Goal: Task Accomplishment & Management: Complete application form

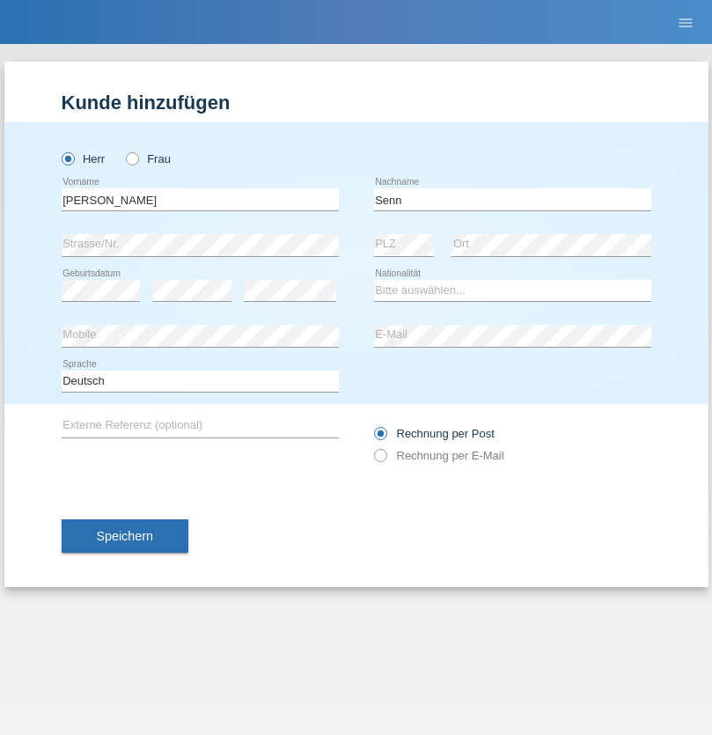
type input "Senn"
select select "CH"
select select "en"
radio input "true"
click at [200, 199] on input "text" at bounding box center [200, 199] width 277 height 22
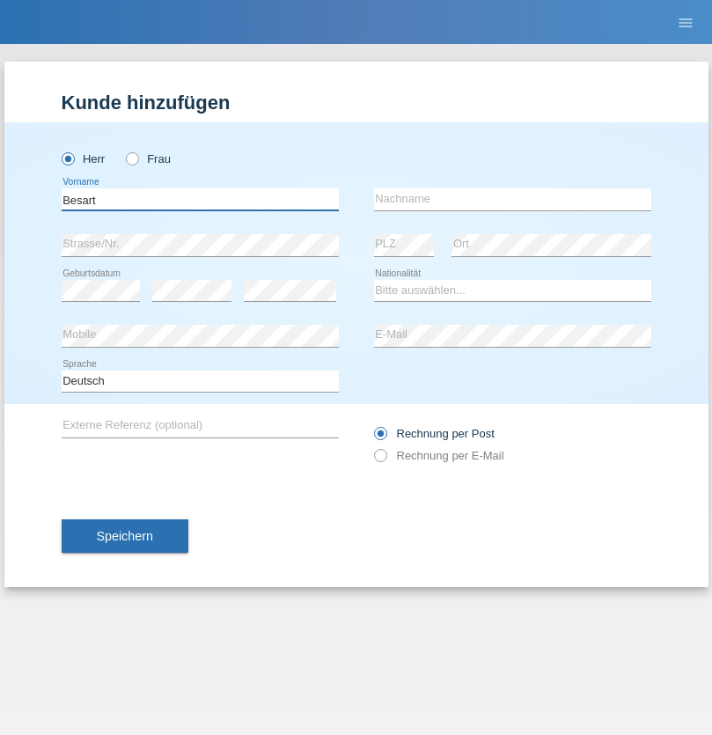
type input "Besart"
click at [512, 199] on input "text" at bounding box center [512, 199] width 277 height 22
type input "Emiri"
select select "XK"
select select "C"
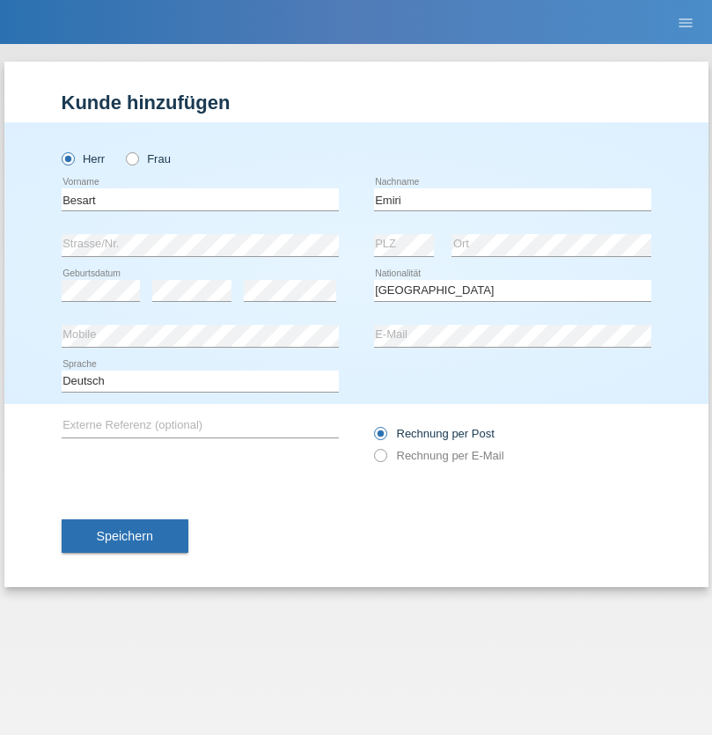
select select "04"
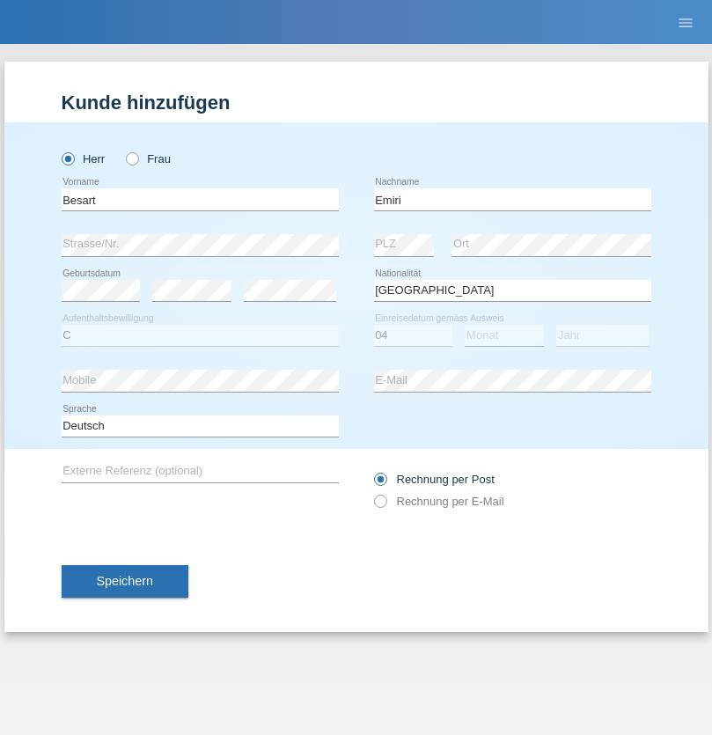
select select "04"
select select "2016"
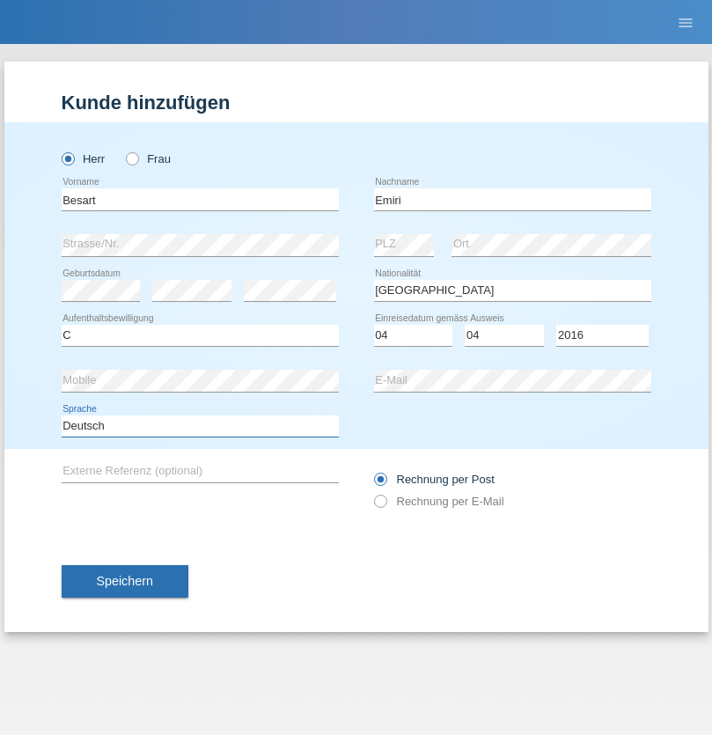
select select "en"
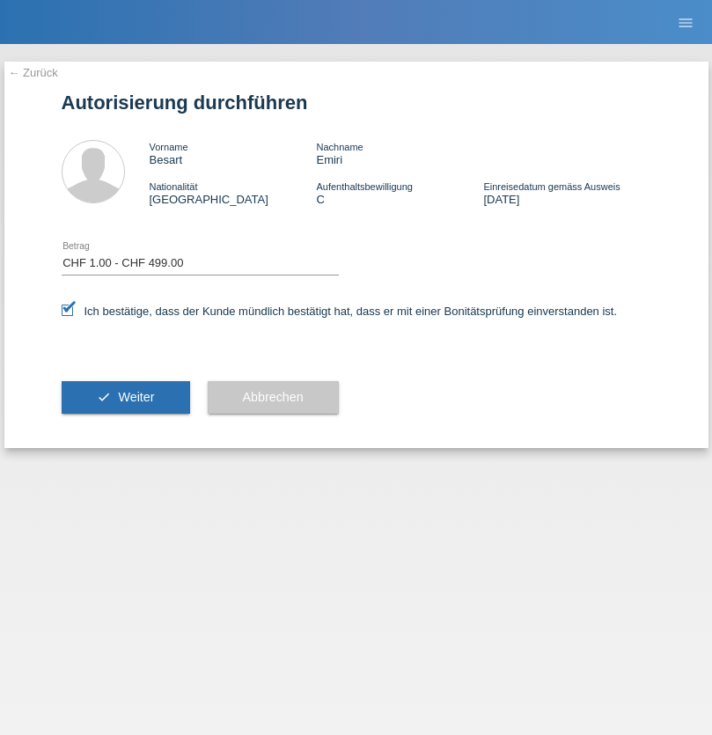
select select "1"
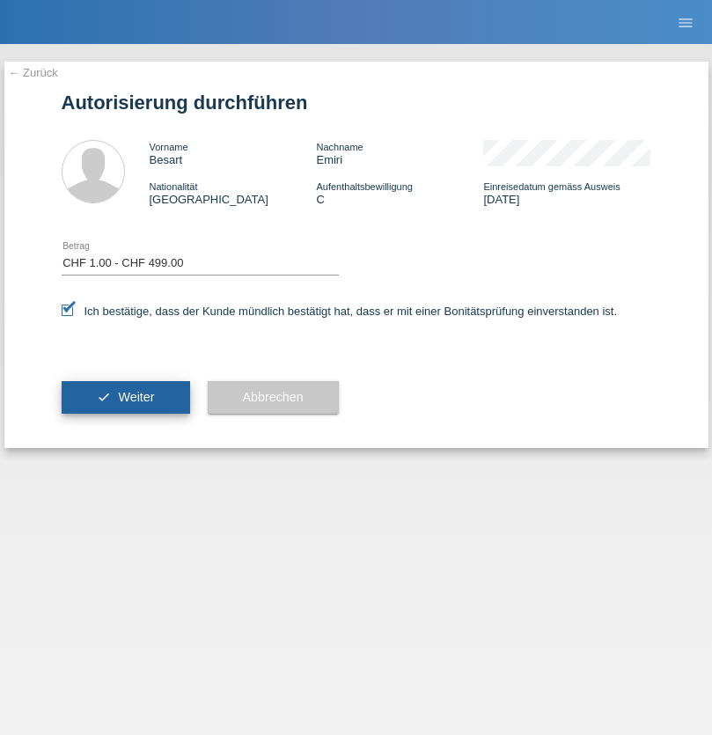
click at [125, 397] on span "Weiter" at bounding box center [136, 397] width 36 height 14
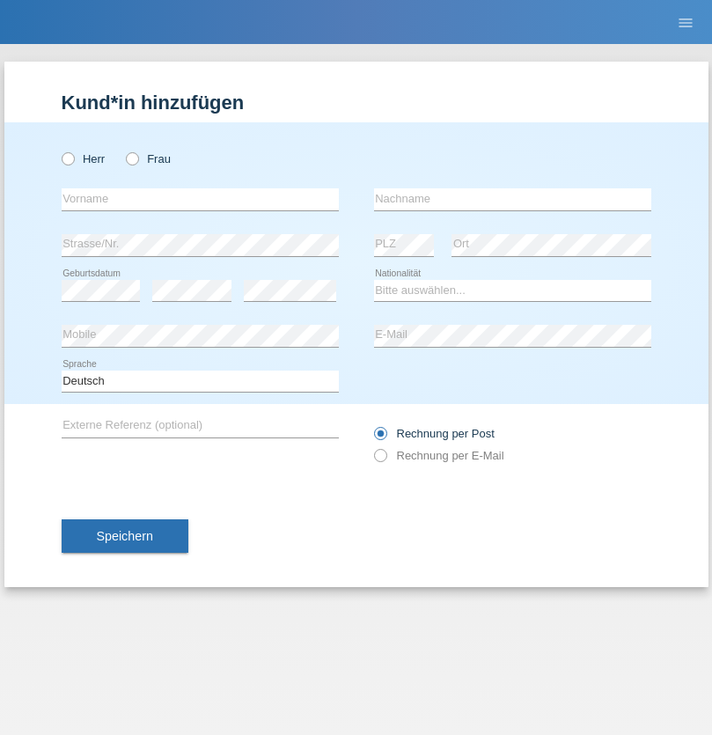
radio input "true"
click at [200, 199] on input "text" at bounding box center [200, 199] width 277 height 22
type input "Besart"
click at [512, 199] on input "text" at bounding box center [512, 199] width 277 height 22
type input "Emiri"
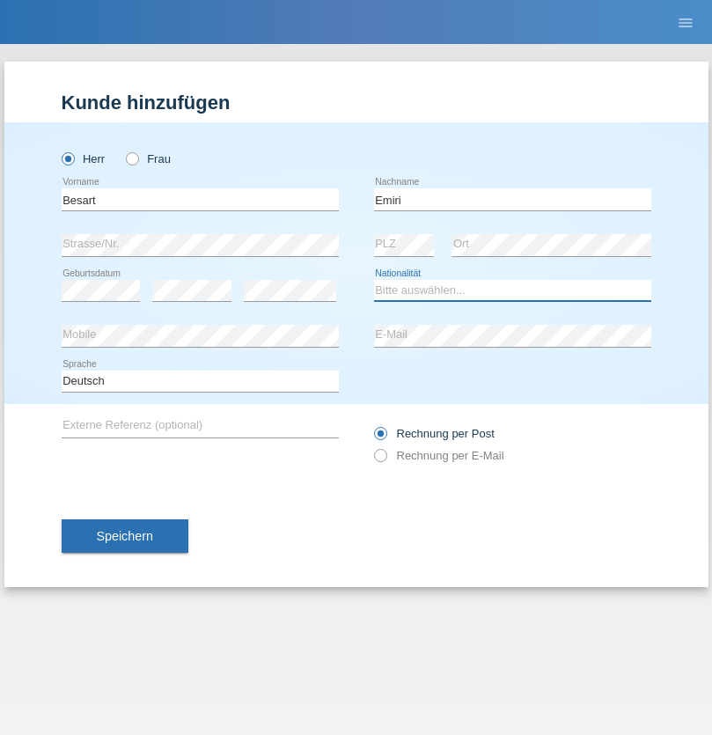
select select "XK"
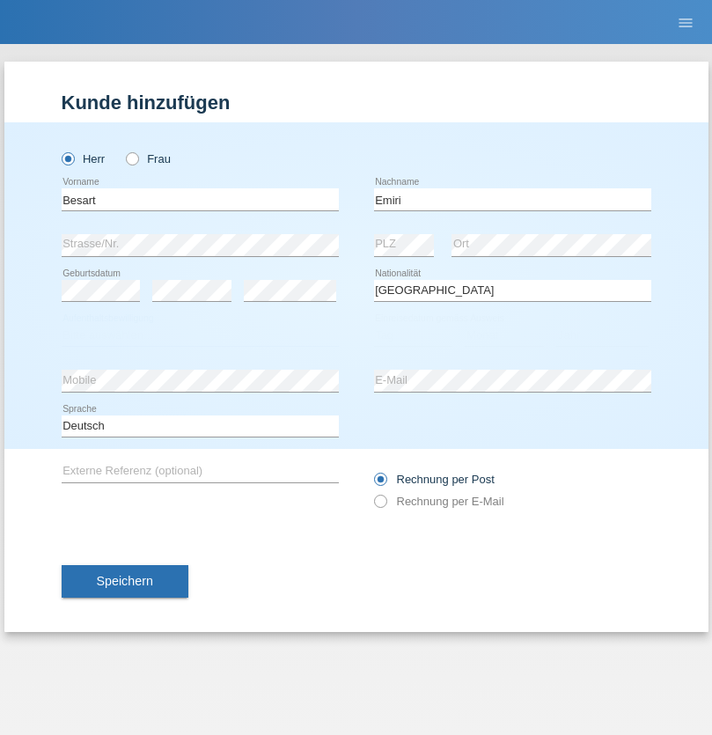
select select "C"
select select "04"
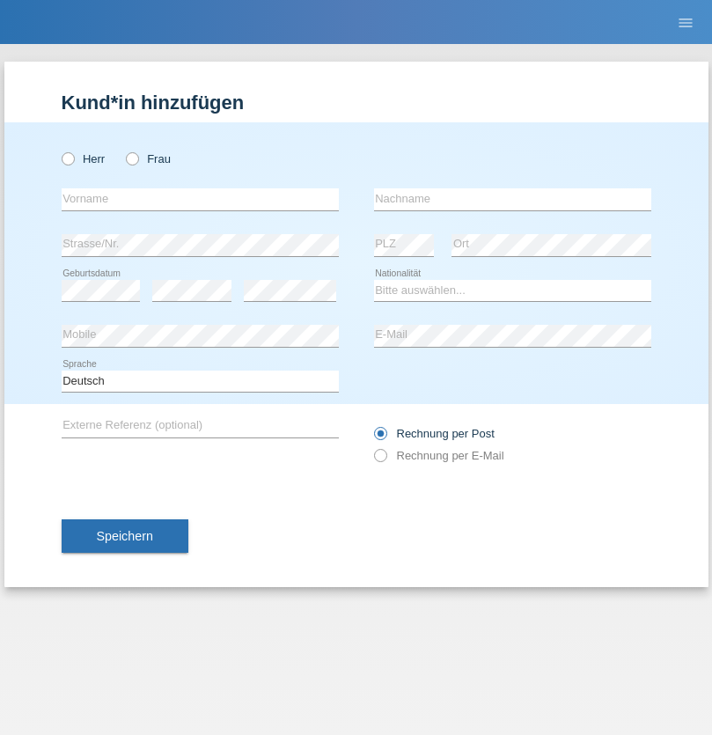
radio input "true"
click at [200, 199] on input "text" at bounding box center [200, 199] width 277 height 22
type input "[DEMOGRAPHIC_DATA]"
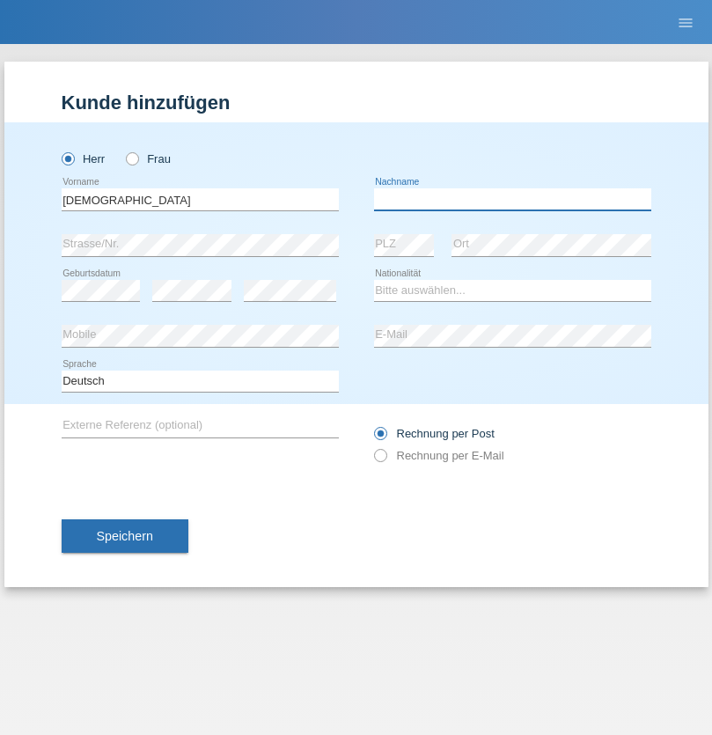
click at [512, 199] on input "text" at bounding box center [512, 199] width 277 height 22
type input "Farchmin"
select select "DE"
select select "C"
select select "15"
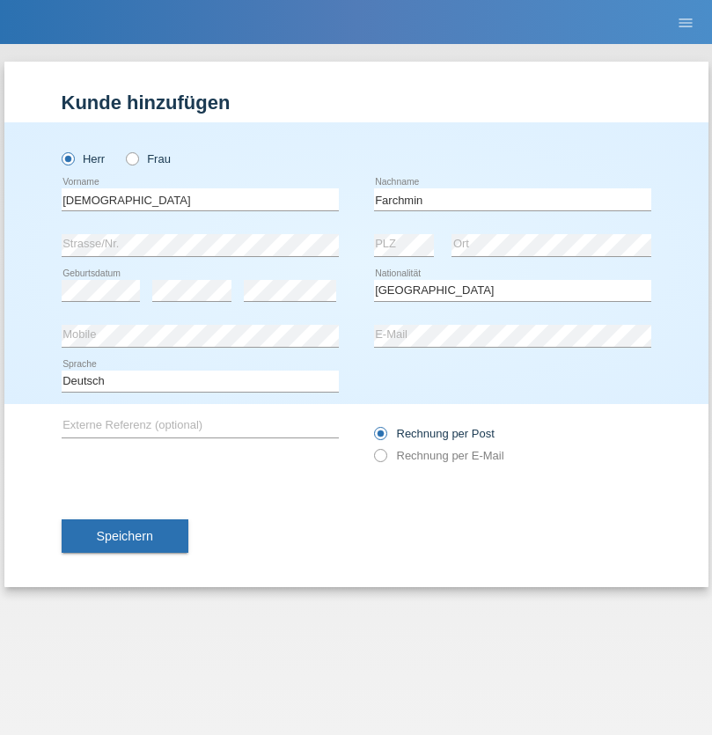
select select "12"
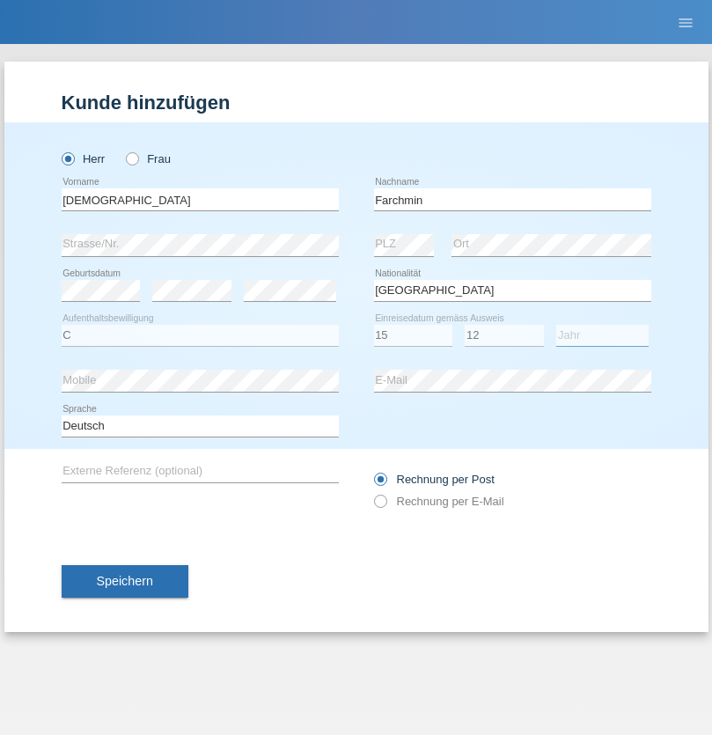
select select "2021"
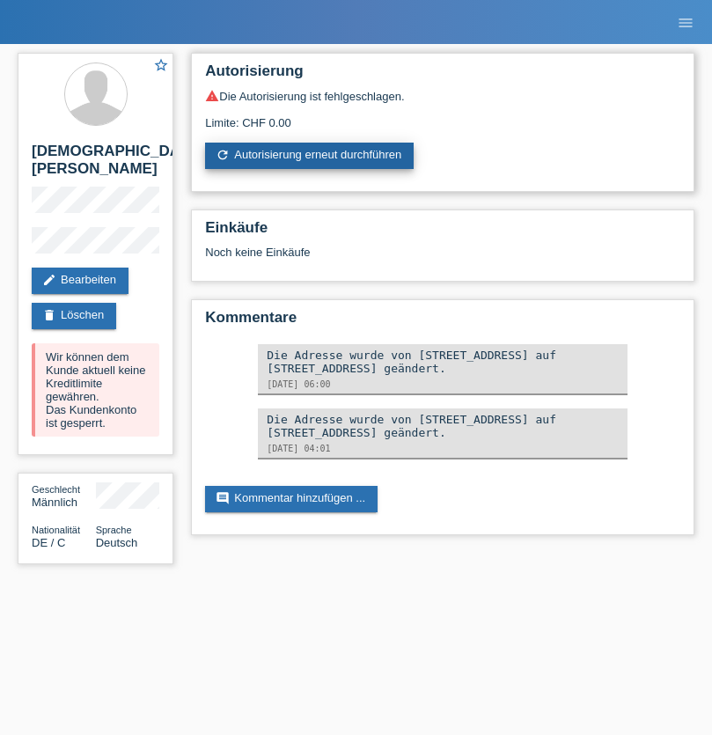
click at [311, 156] on link "refresh Autorisierung erneut durchführen" at bounding box center [309, 156] width 209 height 26
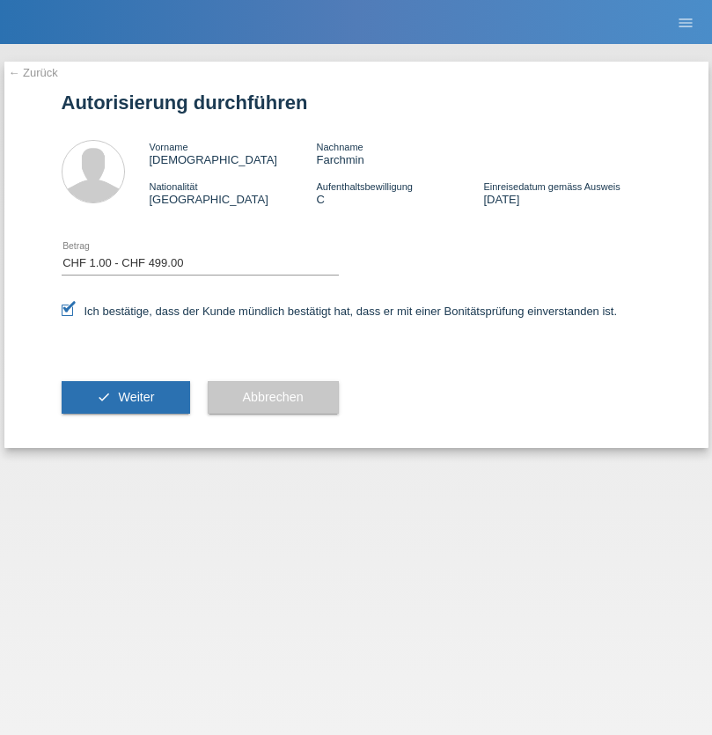
select select "1"
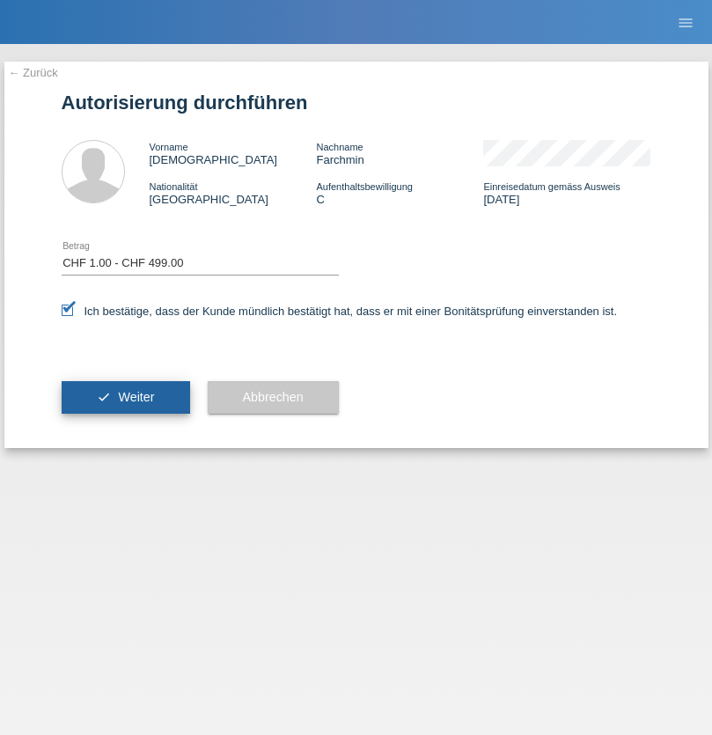
click at [125, 397] on span "Weiter" at bounding box center [136, 397] width 36 height 14
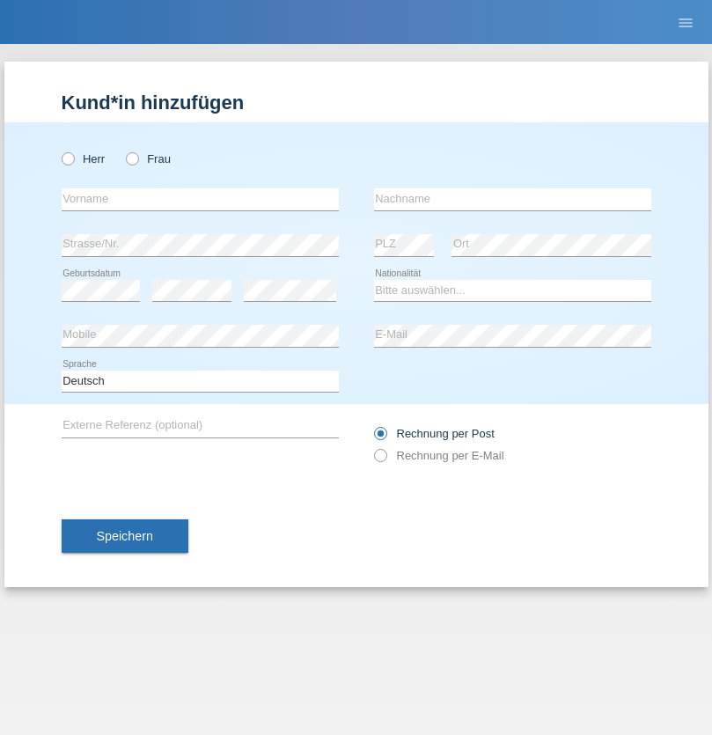
radio input "true"
click at [200, 199] on input "text" at bounding box center [200, 199] width 277 height 22
type input "Mohammad Qais"
click at [512, 199] on input "text" at bounding box center [512, 199] width 277 height 22
type input "Nemani"
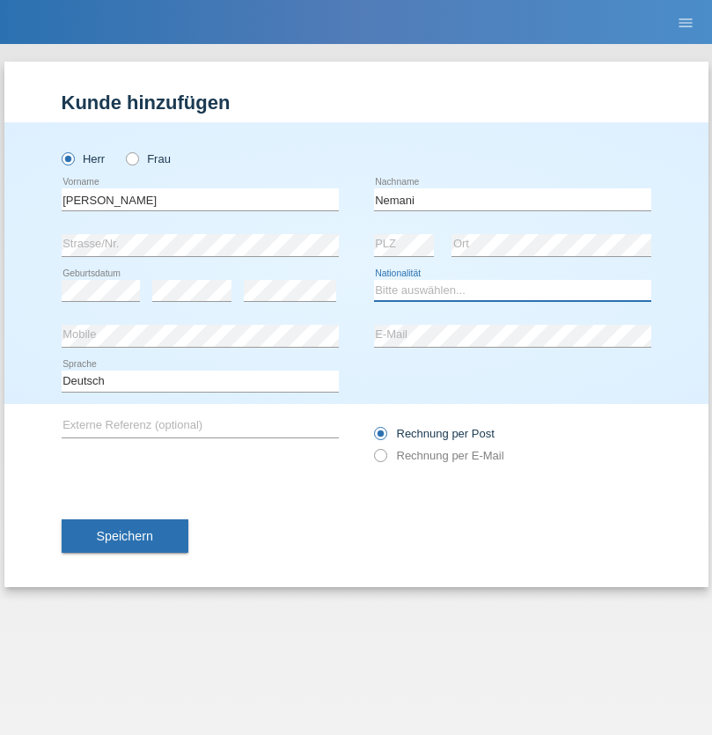
select select "AF"
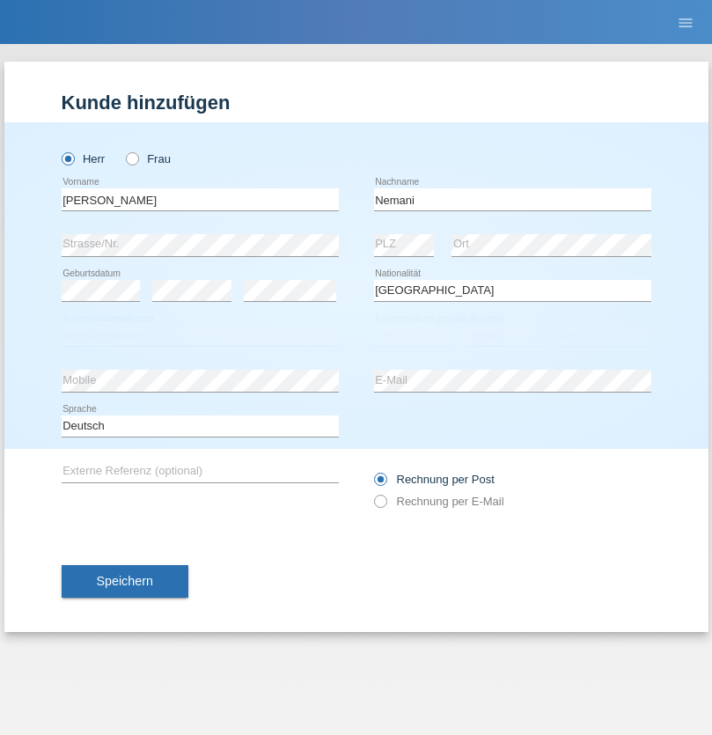
select select "C"
select select "02"
select select "01"
select select "2021"
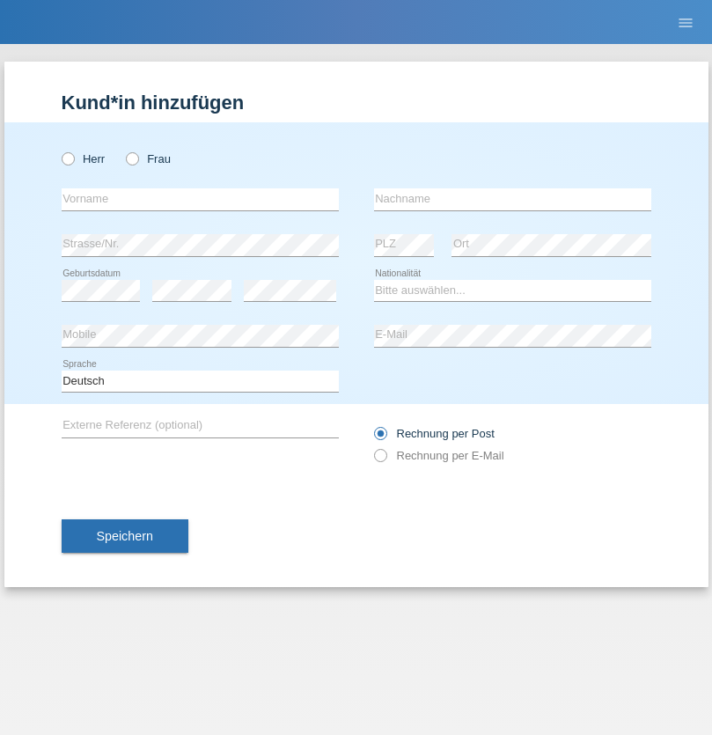
radio input "true"
click at [200, 199] on input "text" at bounding box center [200, 199] width 277 height 22
type input "Camille"
click at [512, 199] on input "text" at bounding box center [512, 199] width 277 height 22
type input "Jacquet"
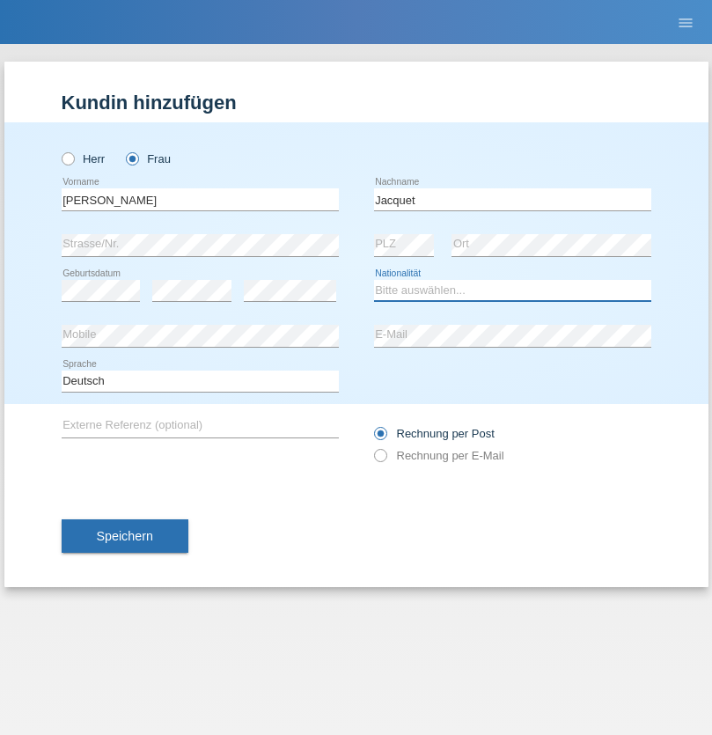
select select "CH"
radio input "true"
select select "DE"
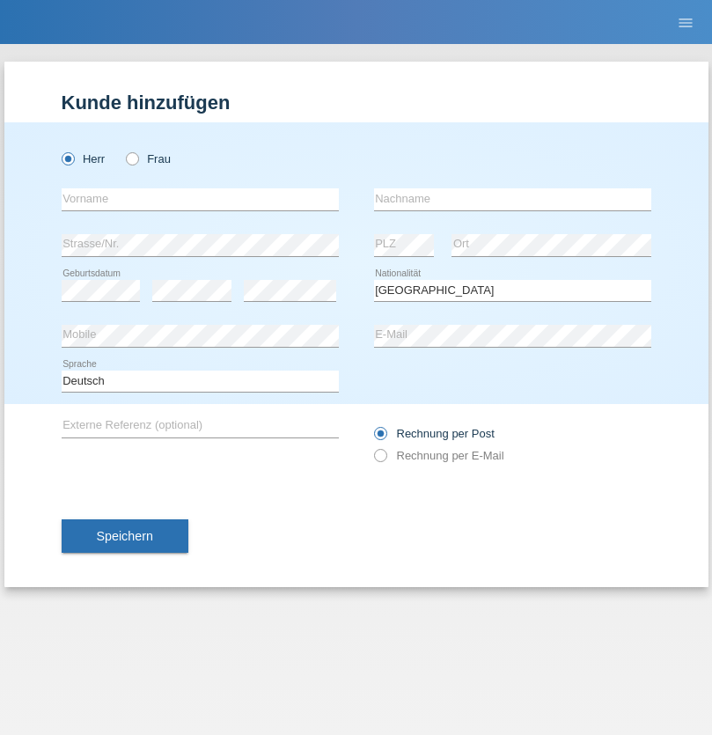
select select "C"
select select "07"
select select "11"
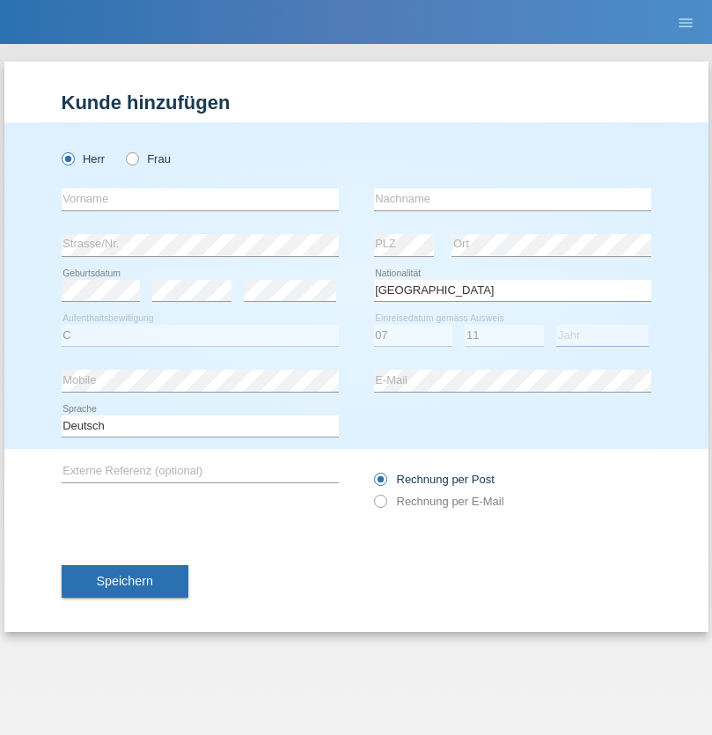
select select "1972"
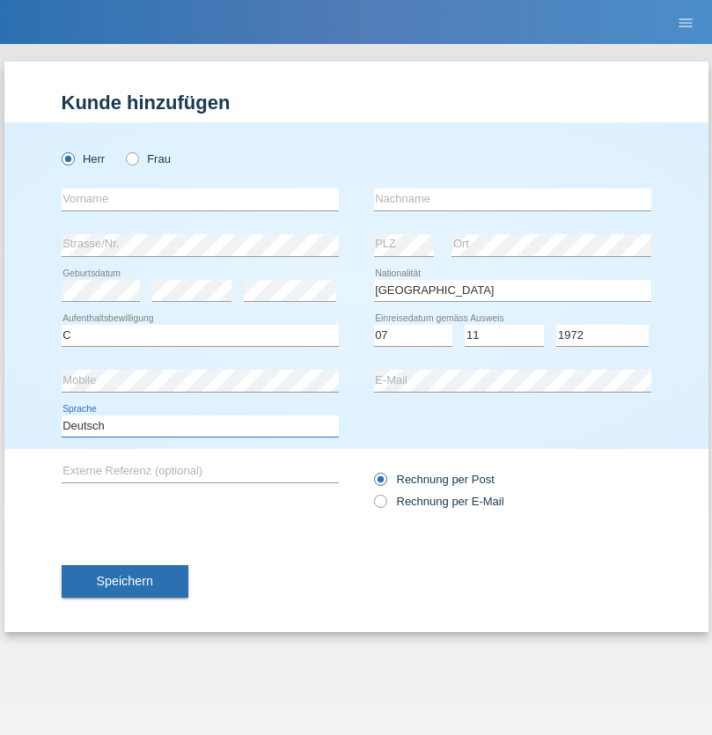
select select "en"
